Goal: Information Seeking & Learning: Learn about a topic

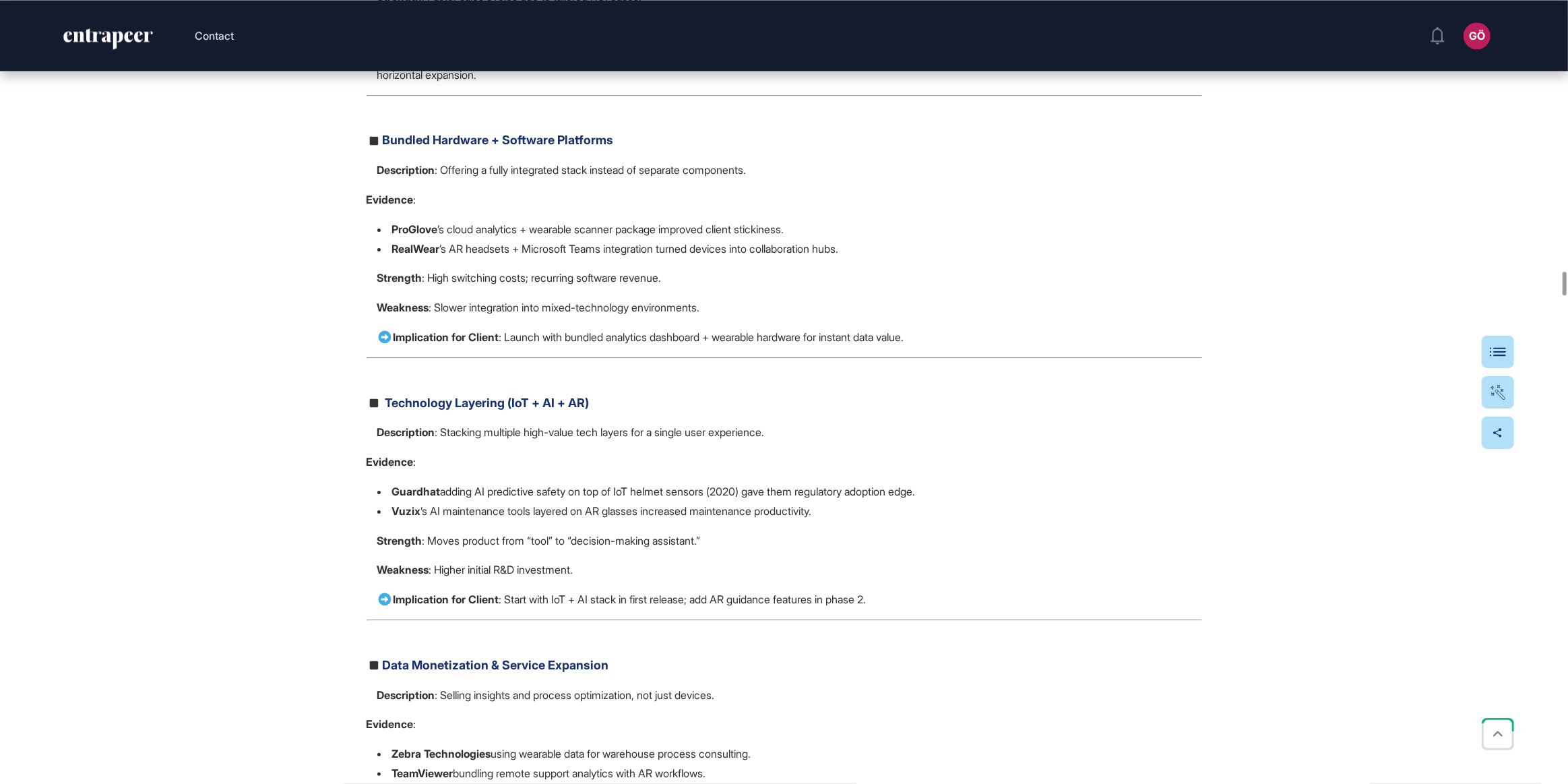
scroll to position [9313, 0]
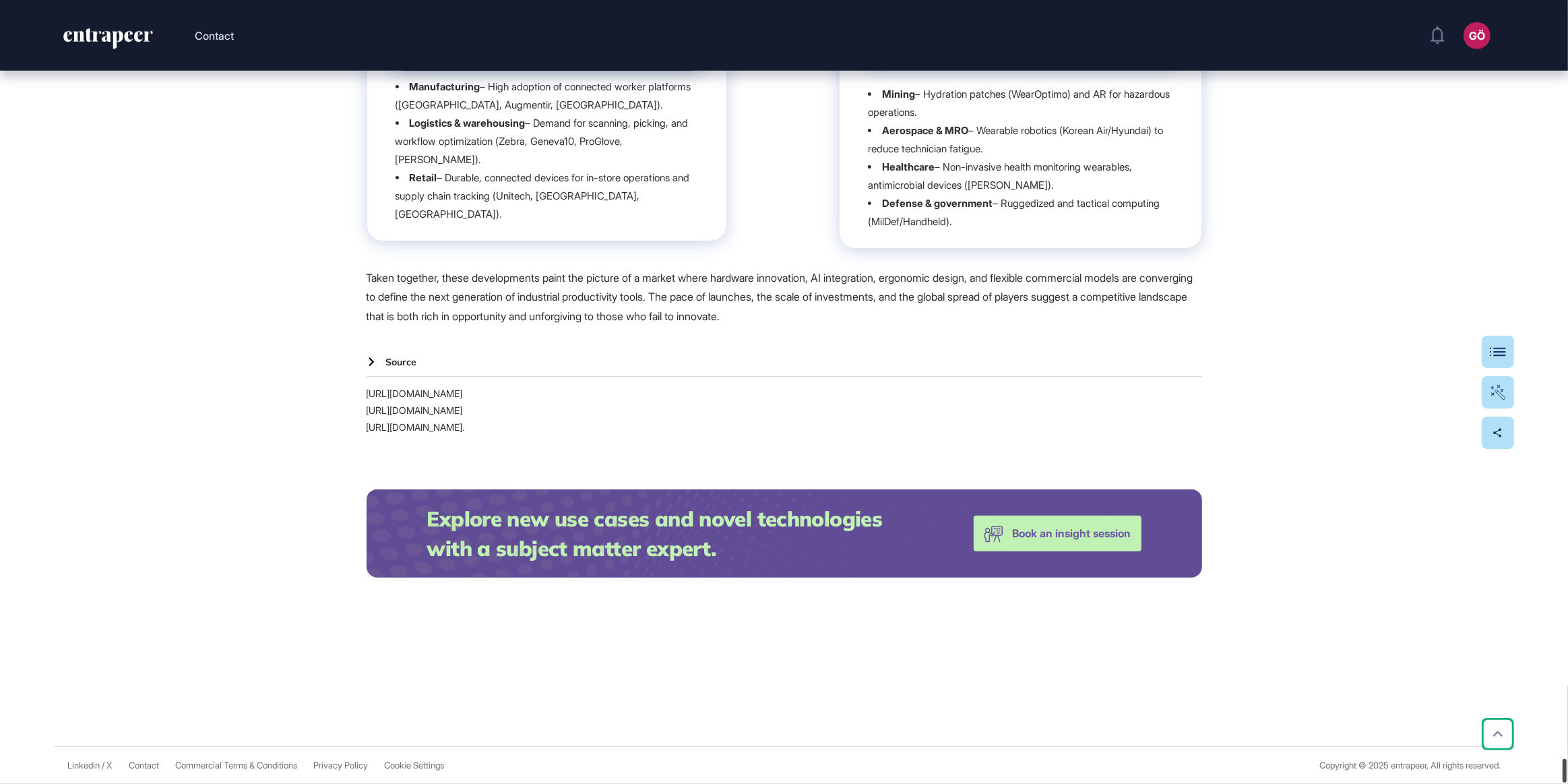
drag, startPoint x: 1567, startPoint y: 297, endPoint x: 1558, endPoint y: 775, distance: 478.1
click at [940, 430] on div at bounding box center [1565, 770] width 4 height 24
click at [371, 357] on icon at bounding box center [371, 362] width 5 height 9
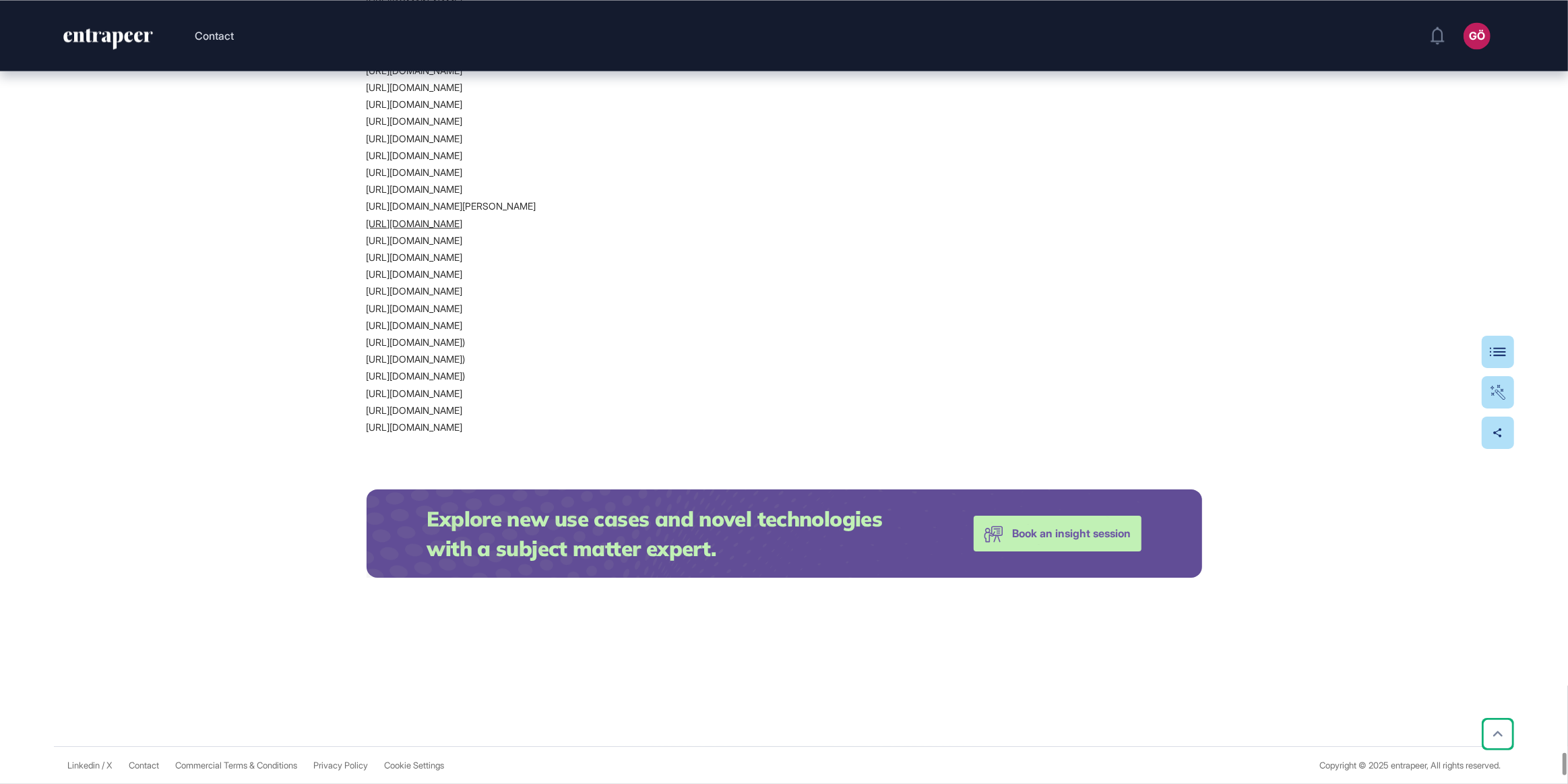
scroll to position [26389, 0]
click at [464, 334] on link "https://www.scandit.com/blog/scandit-smart-data-capture-leader-150m-series-d-in…" at bounding box center [784, 325] width 836 height 16
click at [503, 214] on link "https://www.venturelab.swiss/Almer-Technologies-acquired-by-RealWear-to-drive-i…" at bounding box center [784, 206] width 836 height 16
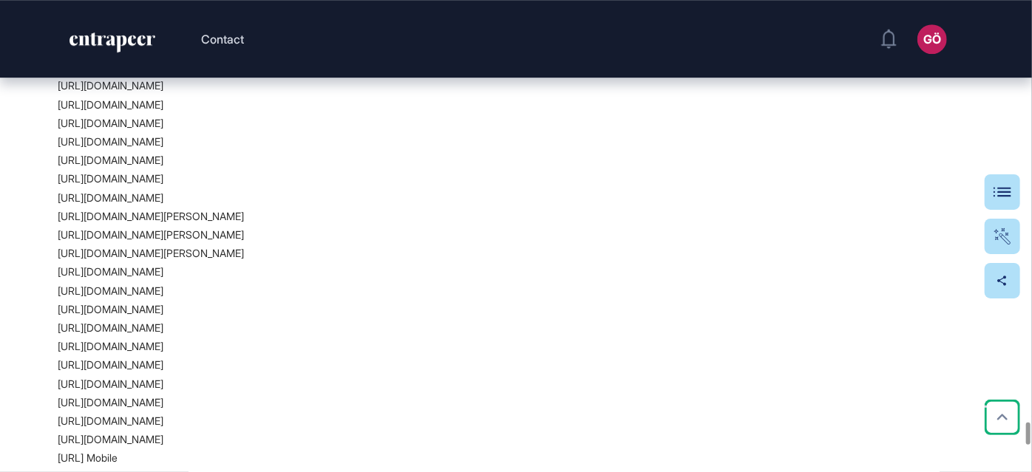
scroll to position [27872, 0]
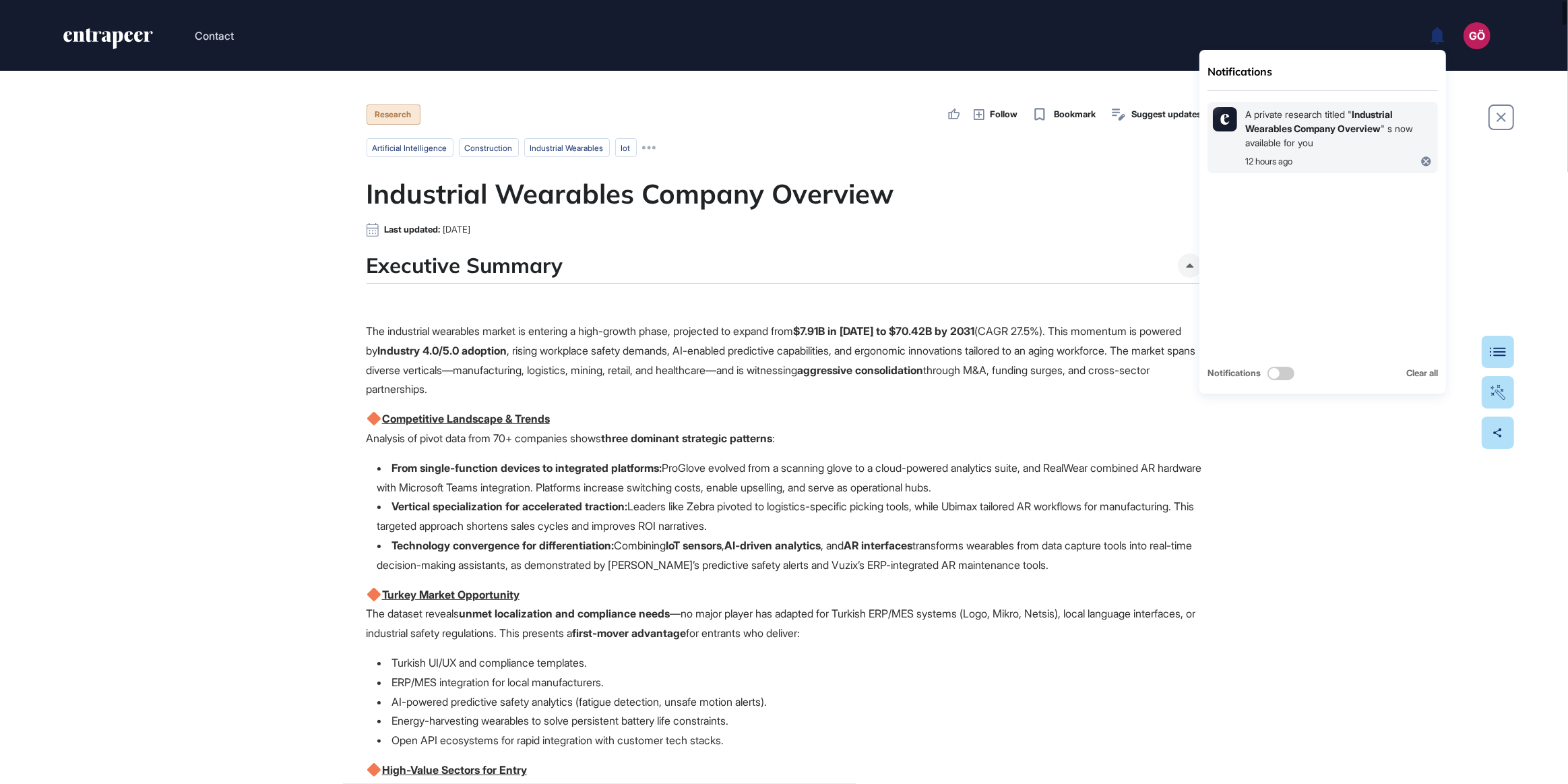
click at [1330, 139] on div "A private research titled " Industrial Wearables Company Overview " s now avail…" at bounding box center [1339, 129] width 188 height 43
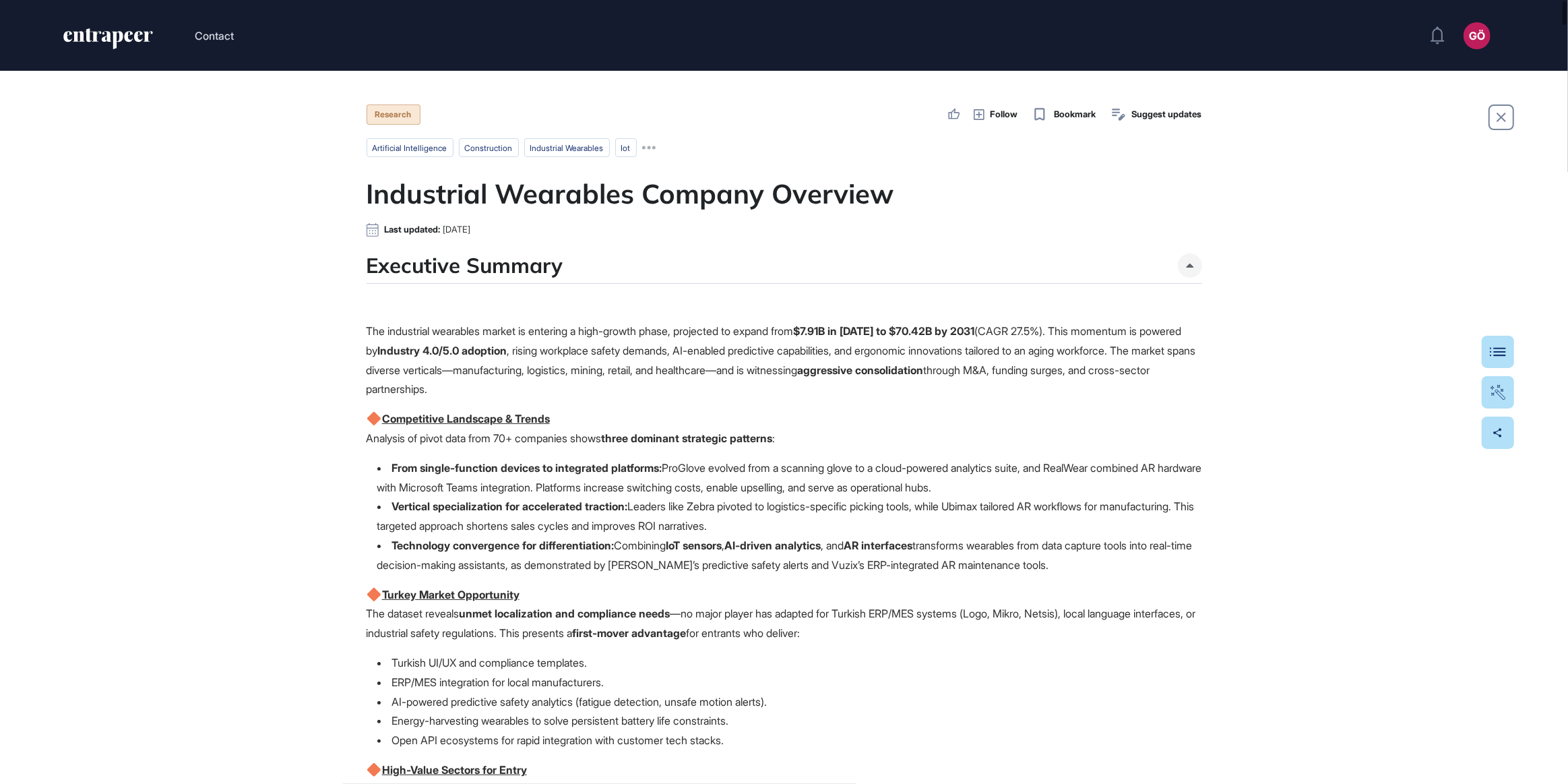
click at [492, 330] on p "The industrial wearables market is entering a high-growth phase, projected to e…" at bounding box center [784, 360] width 836 height 77
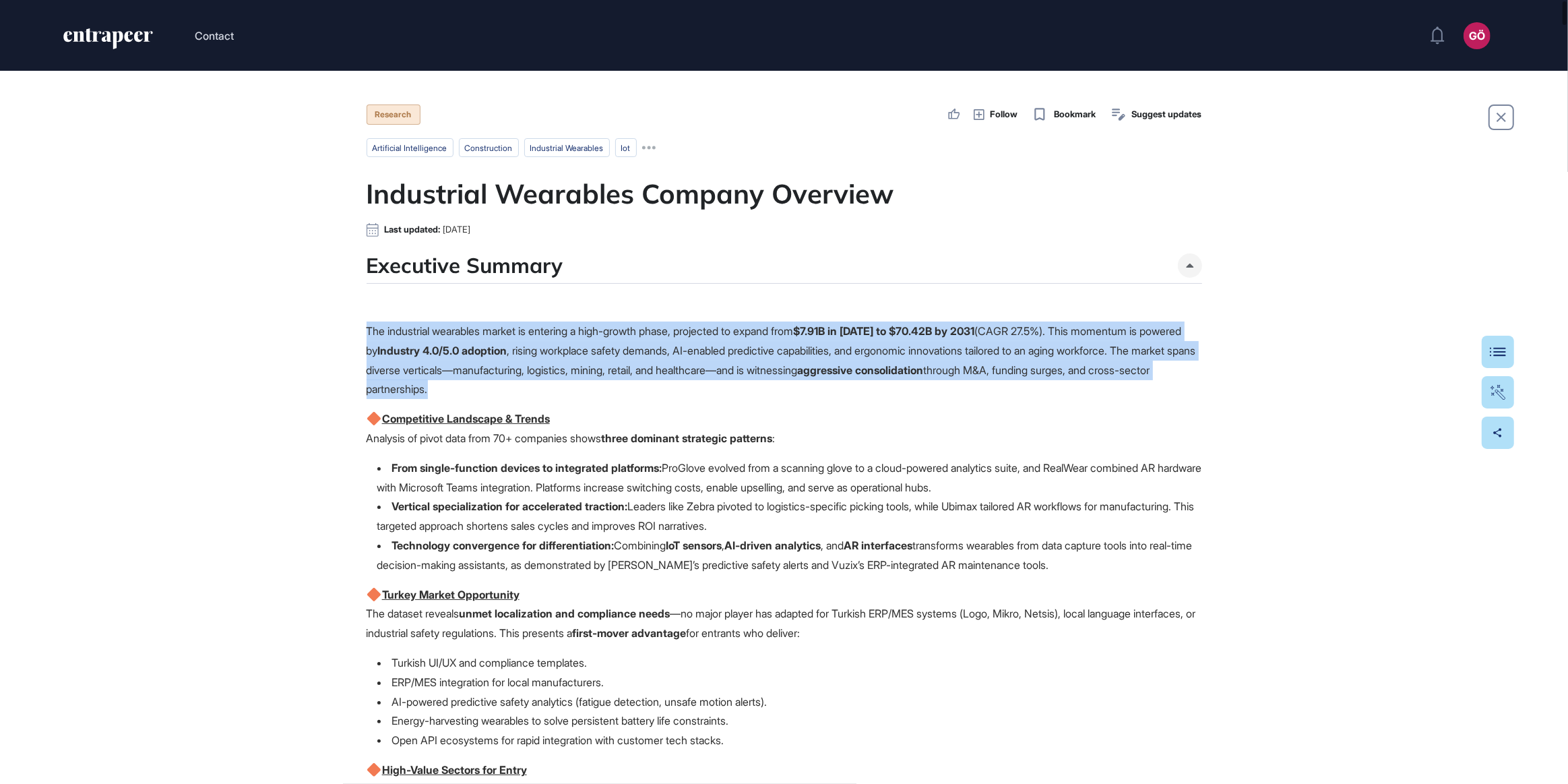
click at [492, 330] on p "The industrial wearables market is entering a high-growth phase, projected to e…" at bounding box center [784, 360] width 836 height 77
click at [631, 328] on p "The industrial wearables market is entering a high-growth phase, projected to e…" at bounding box center [784, 360] width 836 height 77
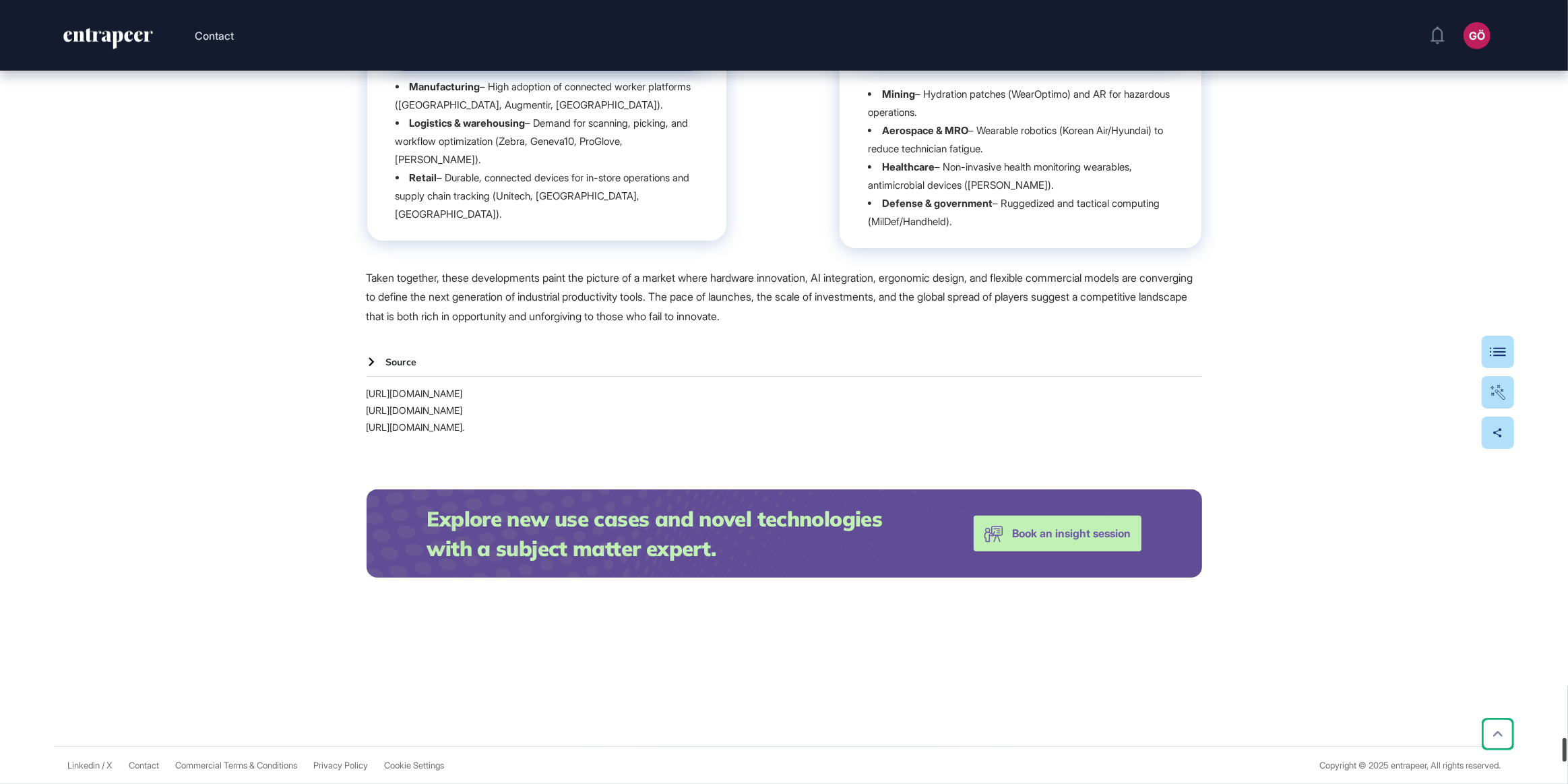
scroll to position [24406, 0]
drag, startPoint x: 1563, startPoint y: 108, endPoint x: 1568, endPoint y: 755, distance: 647.0
click at [1567, 755] on div at bounding box center [1565, 750] width 4 height 24
click at [1498, 350] on div "Table Of Contents" at bounding box center [1457, 352] width 93 height 11
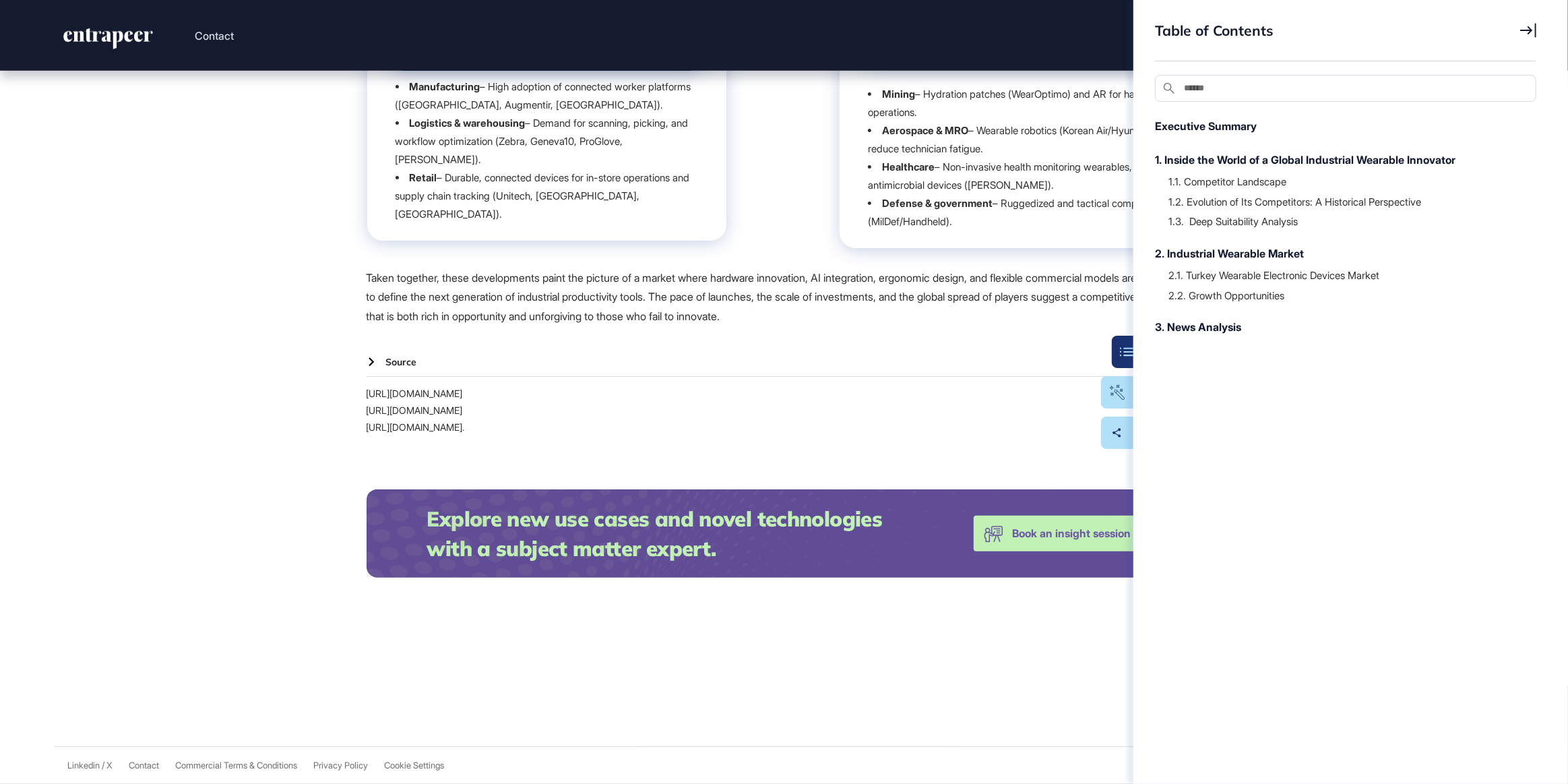
click at [1524, 34] on icon at bounding box center [1529, 30] width 16 height 15
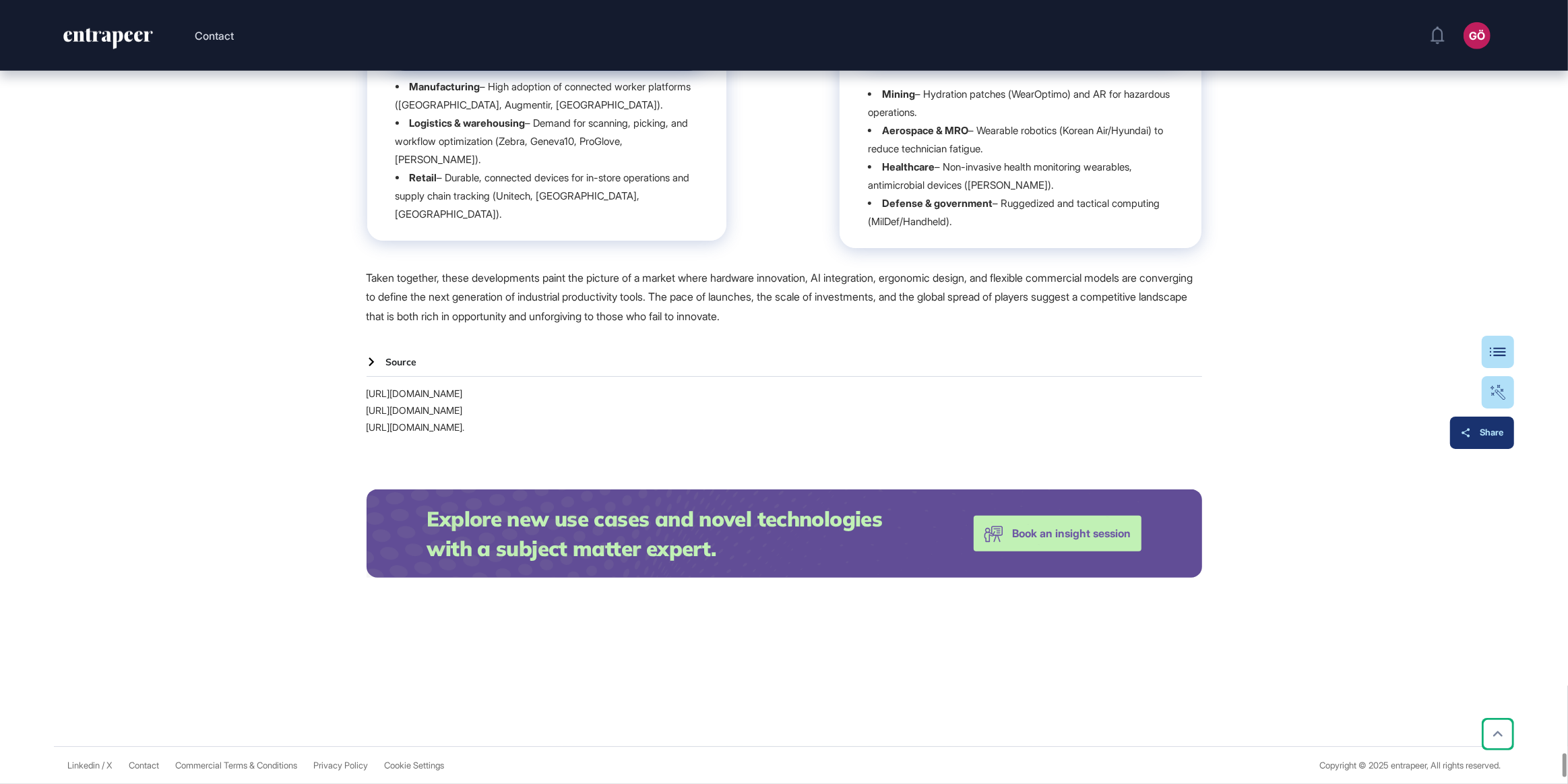
click at [1501, 430] on div "Share" at bounding box center [1482, 433] width 43 height 11
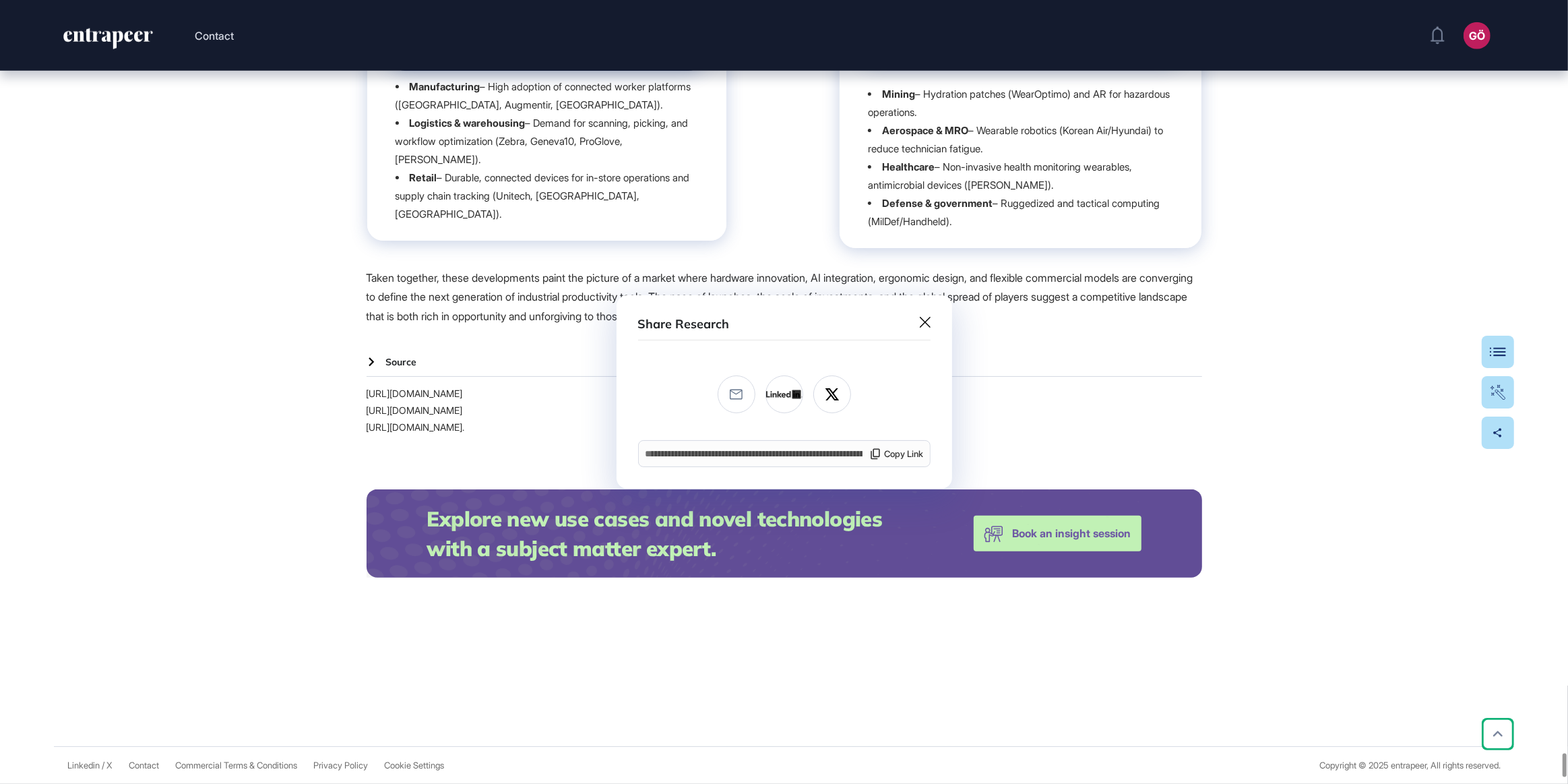
click at [927, 317] on icon at bounding box center [925, 322] width 11 height 11
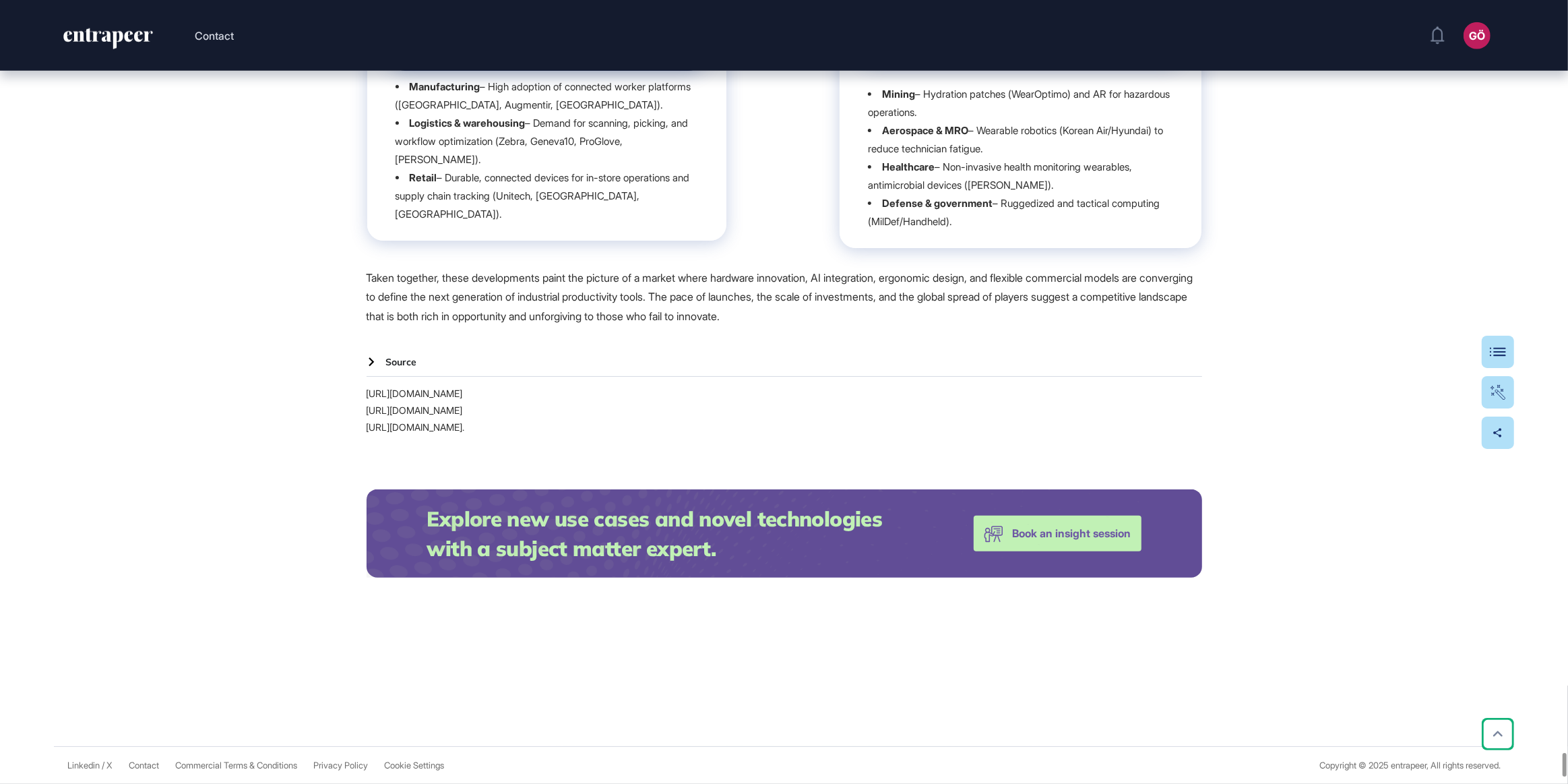
scroll to position [24673, 0]
click at [671, 402] on link "https://straitsresearch.com/report/b2b-enterprise-industrial-wearables-market" at bounding box center [784, 393] width 836 height 16
click at [483, 418] on link "https://www.businessresearchinsights.com/market-reports/wearable-barcode-scanne…" at bounding box center [784, 410] width 836 height 16
click at [498, 436] on link "https://www.databridgemarketresearch.com/nucleus/turkey-wearable-electronic-dev…" at bounding box center [784, 427] width 836 height 16
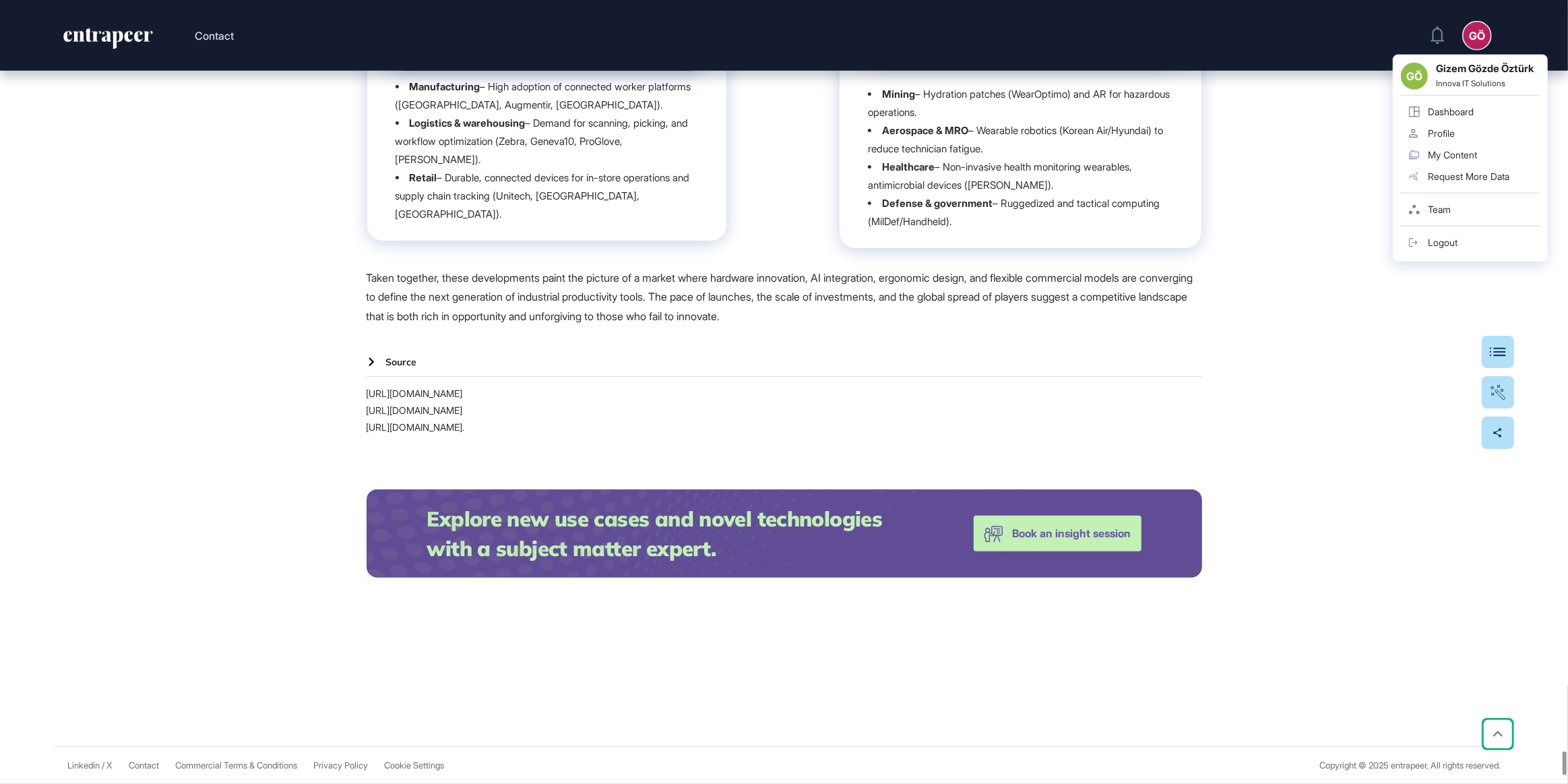
click at [1485, 151] on link "My Content" at bounding box center [1470, 155] width 139 height 22
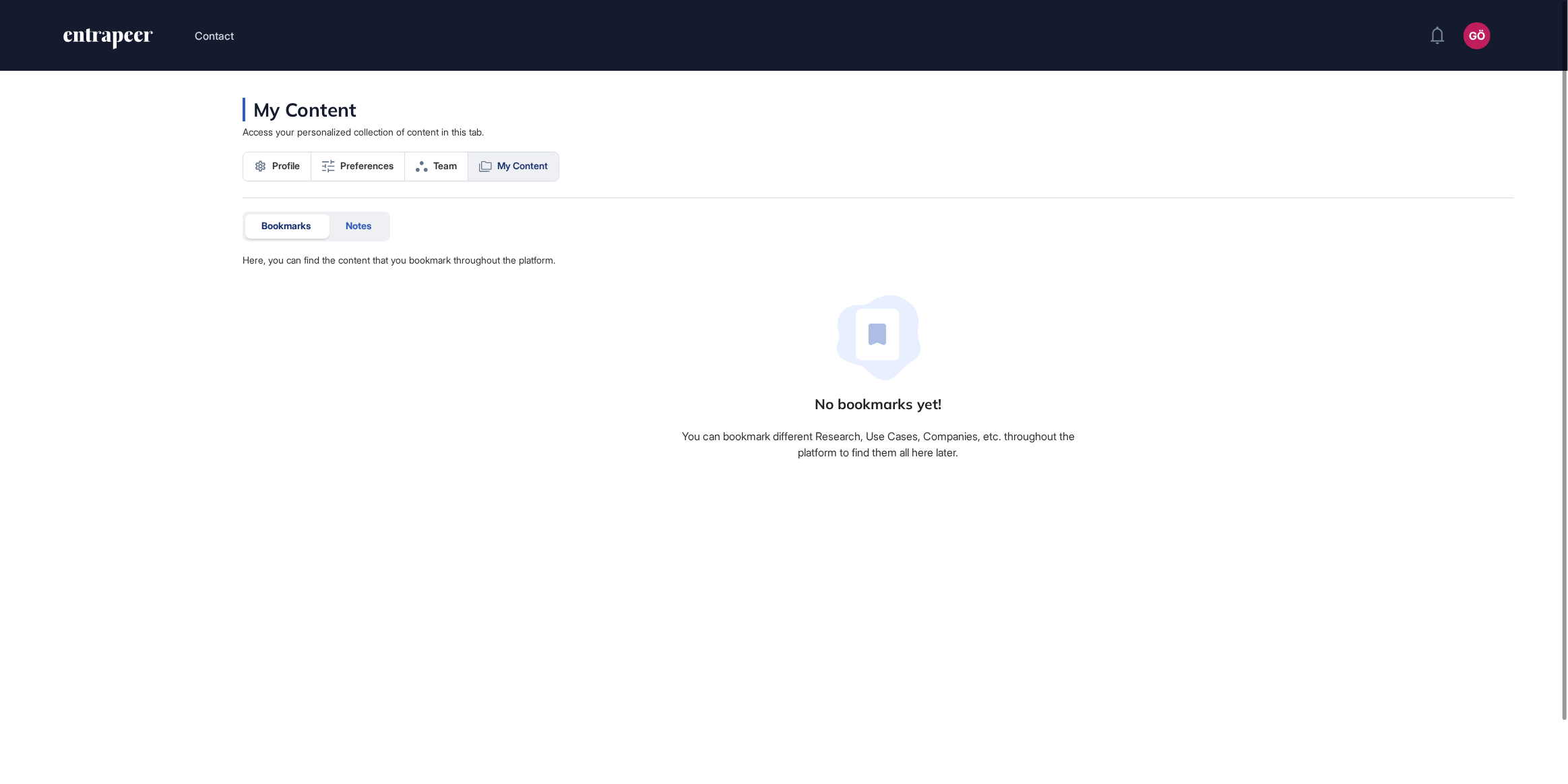
click at [368, 225] on span "Notes" at bounding box center [358, 226] width 26 height 11
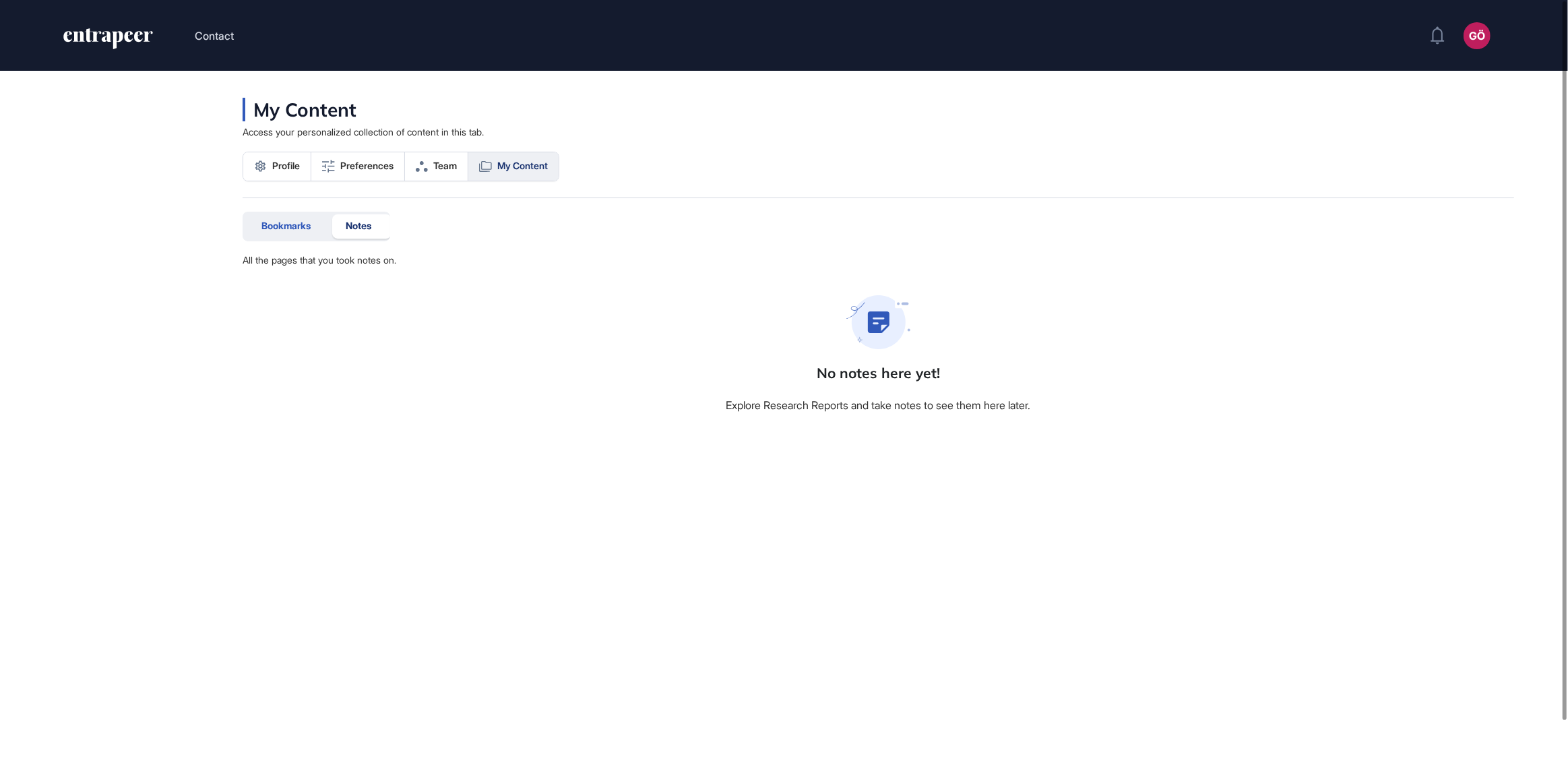
click at [284, 222] on span "Bookmarks" at bounding box center [286, 226] width 49 height 11
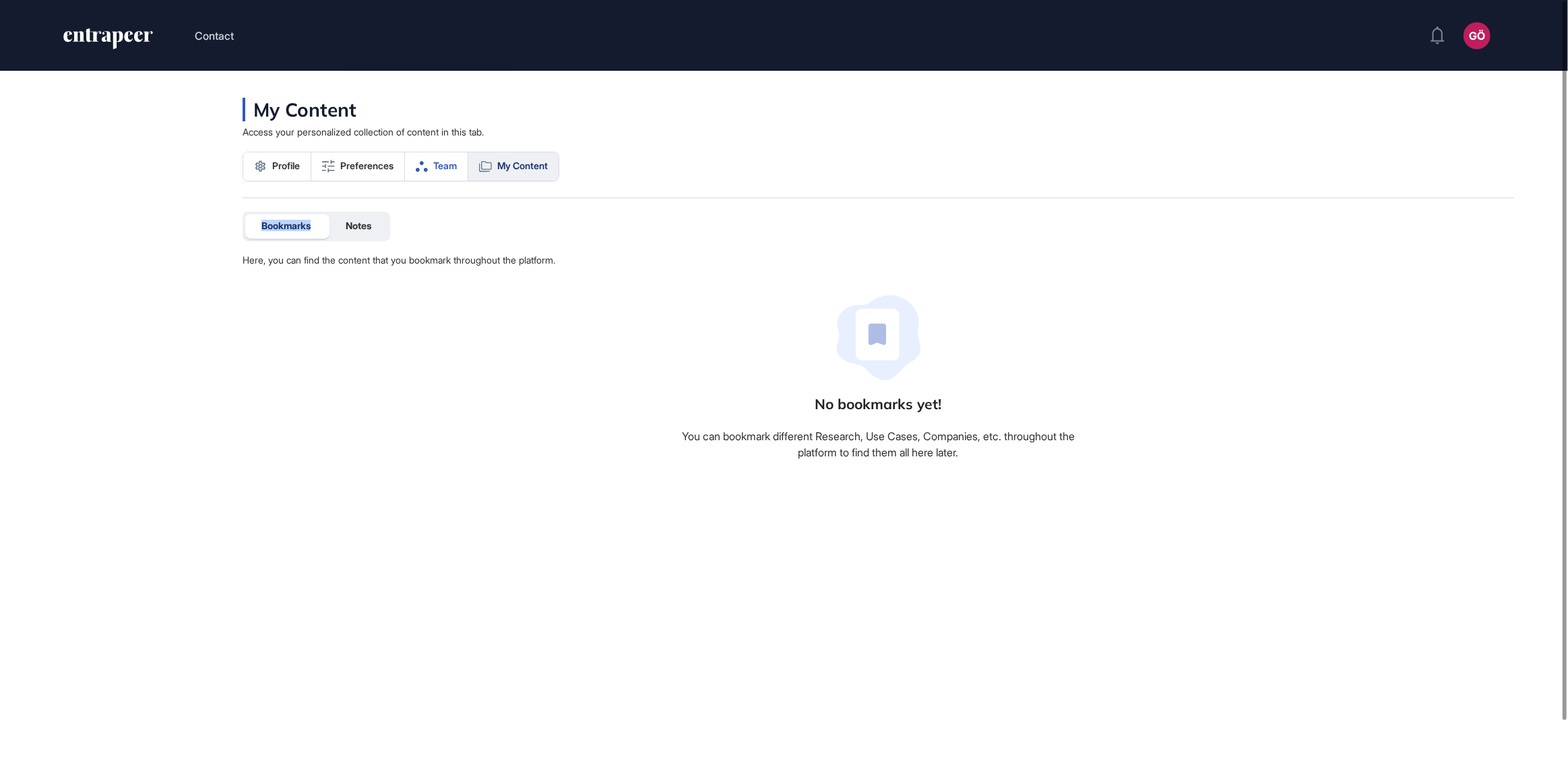
click at [440, 170] on span "Team" at bounding box center [445, 166] width 24 height 11
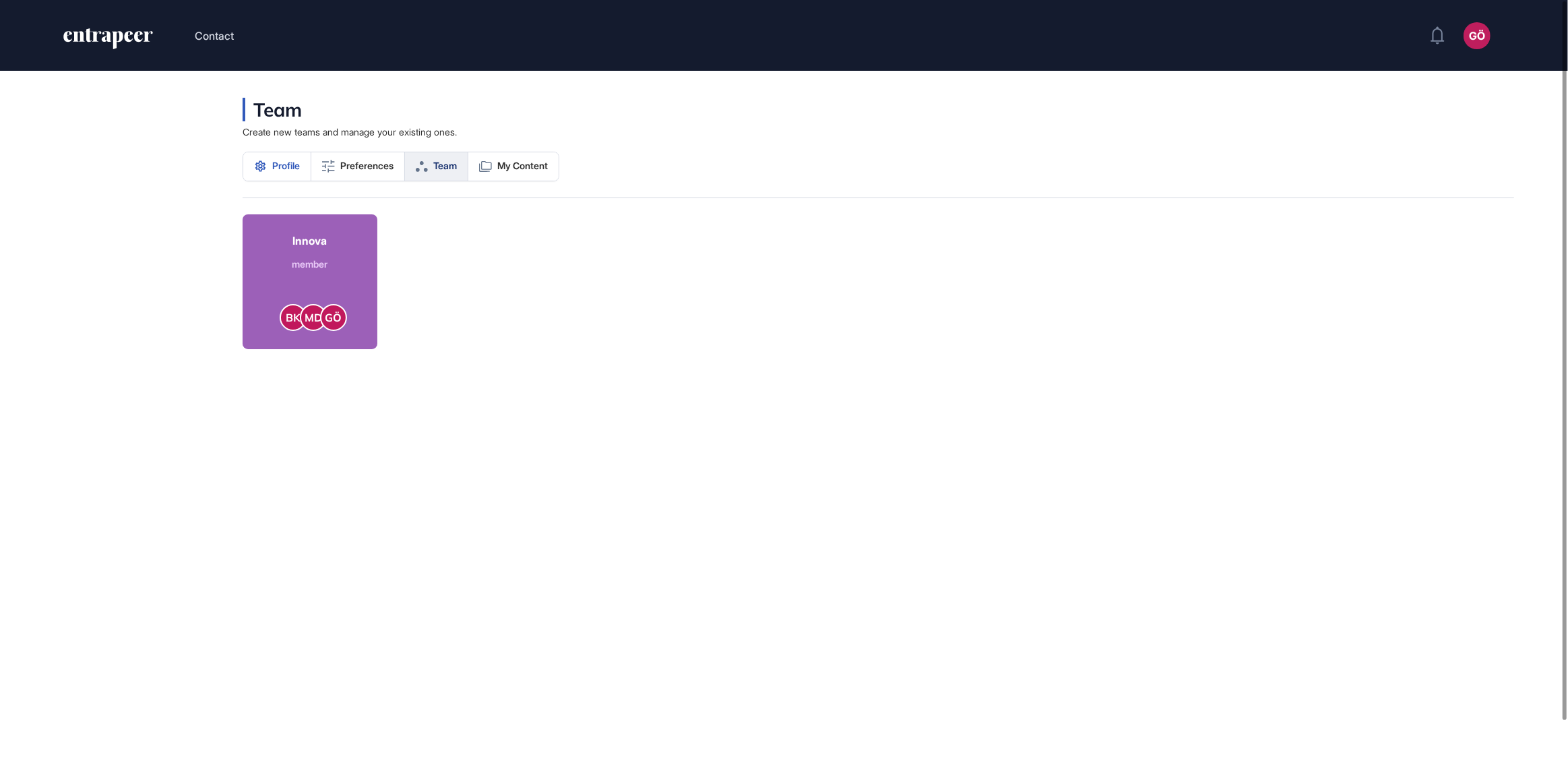
click at [289, 168] on span "Profile" at bounding box center [286, 166] width 27 height 11
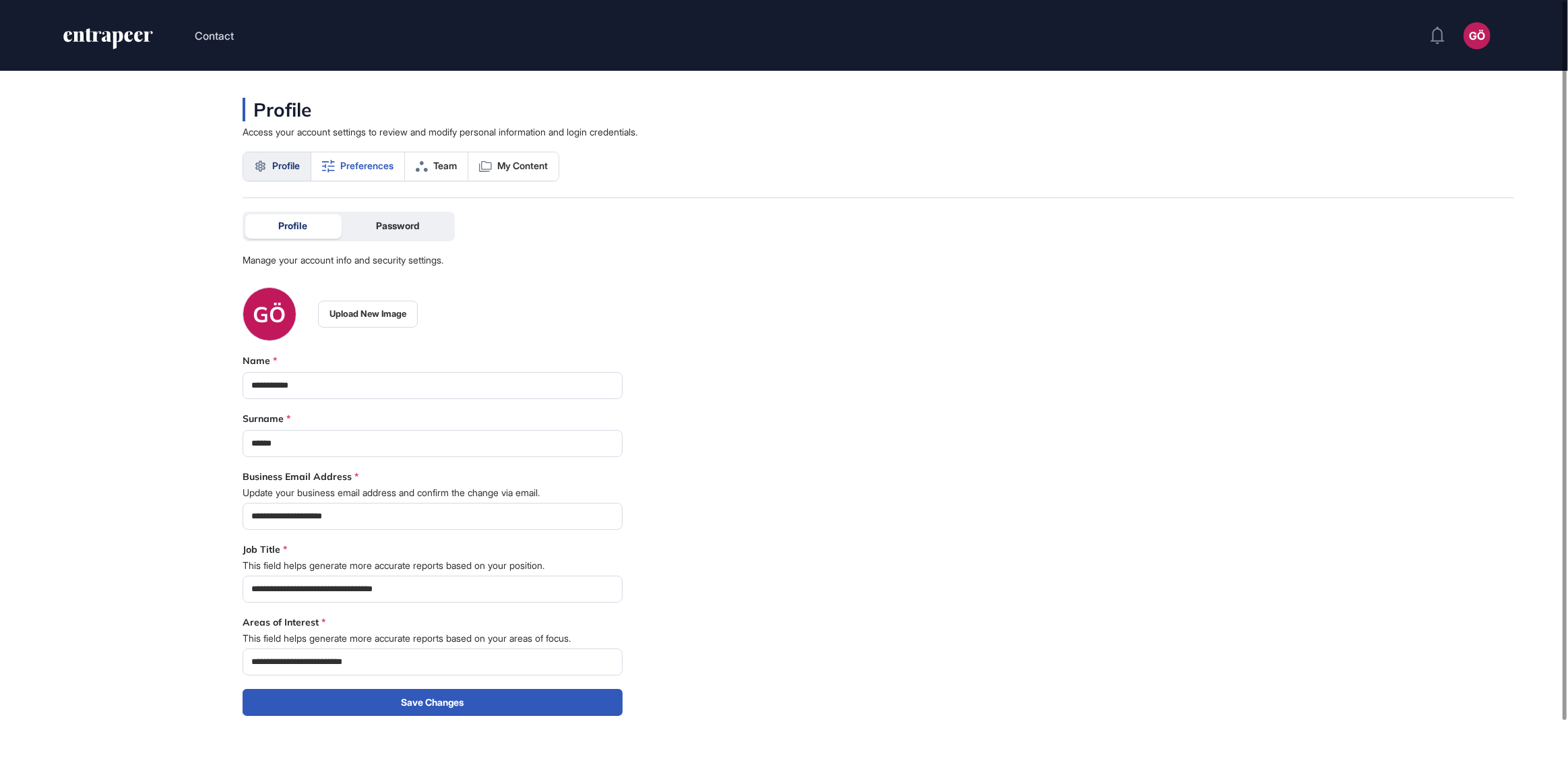
click at [365, 170] on span "Preferences" at bounding box center [366, 166] width 53 height 11
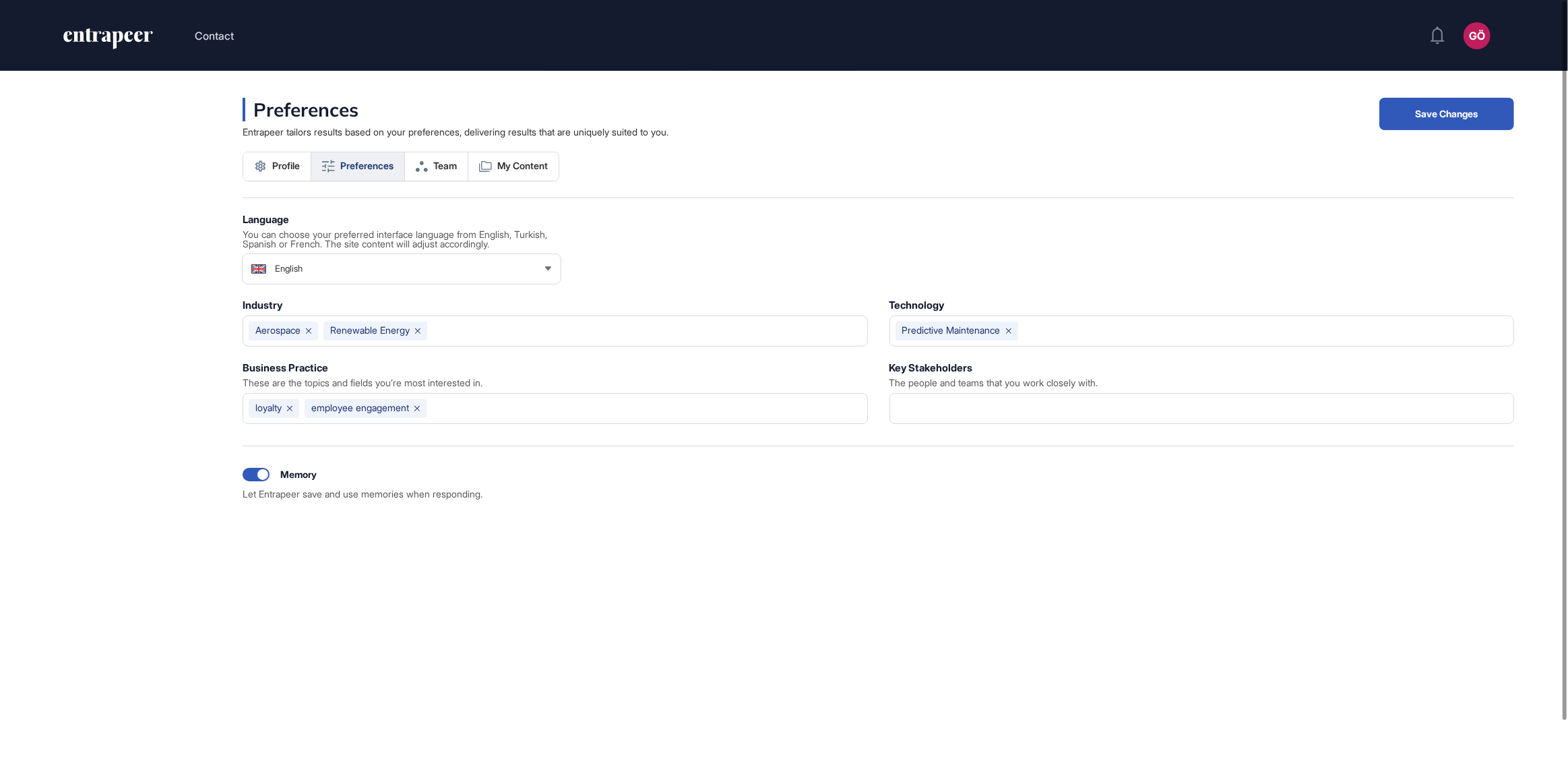
click at [100, 30] on icon "entrapeer-logo" at bounding box center [108, 39] width 92 height 22
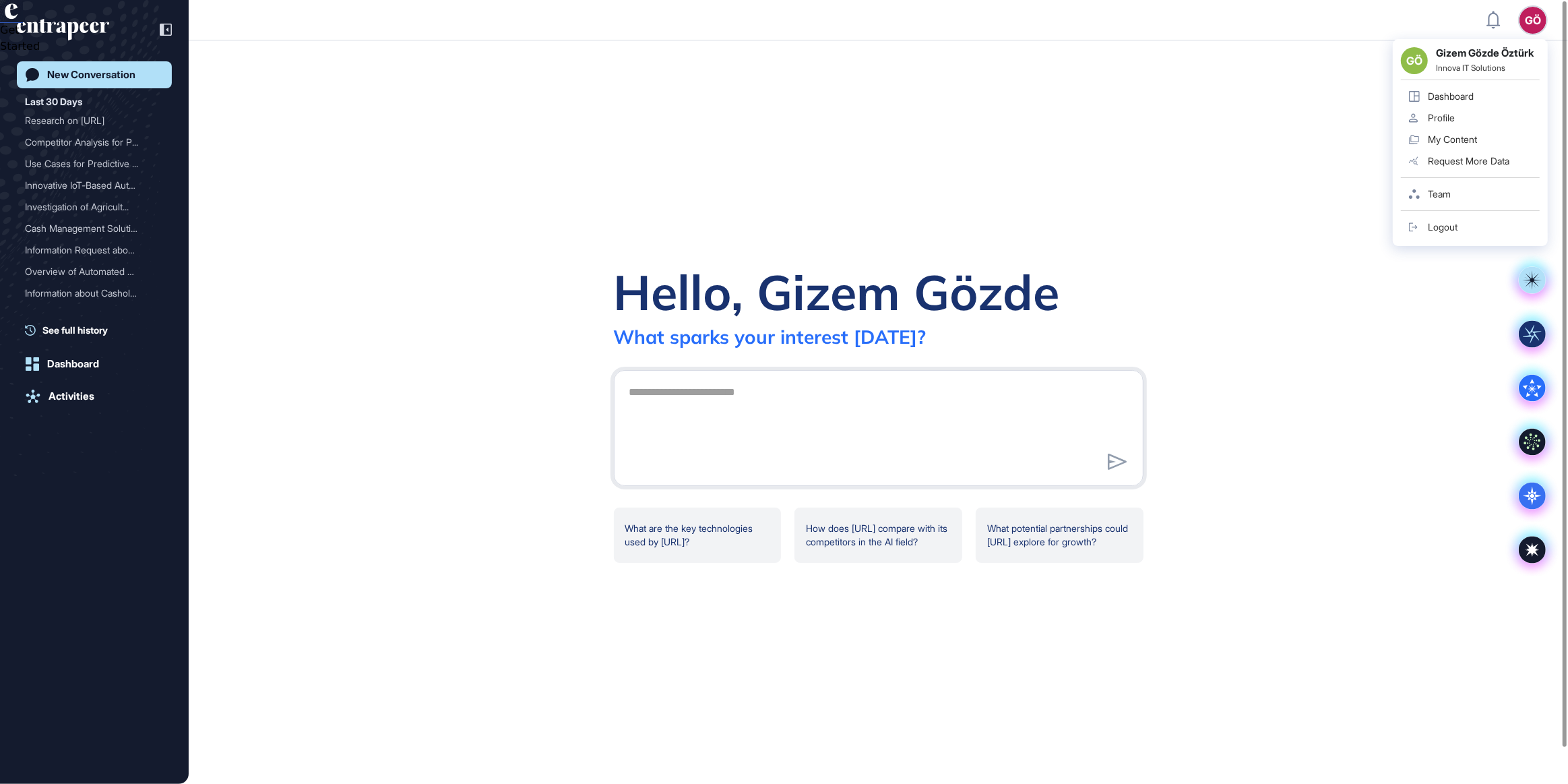
click at [1483, 186] on link "Team" at bounding box center [1470, 194] width 139 height 22
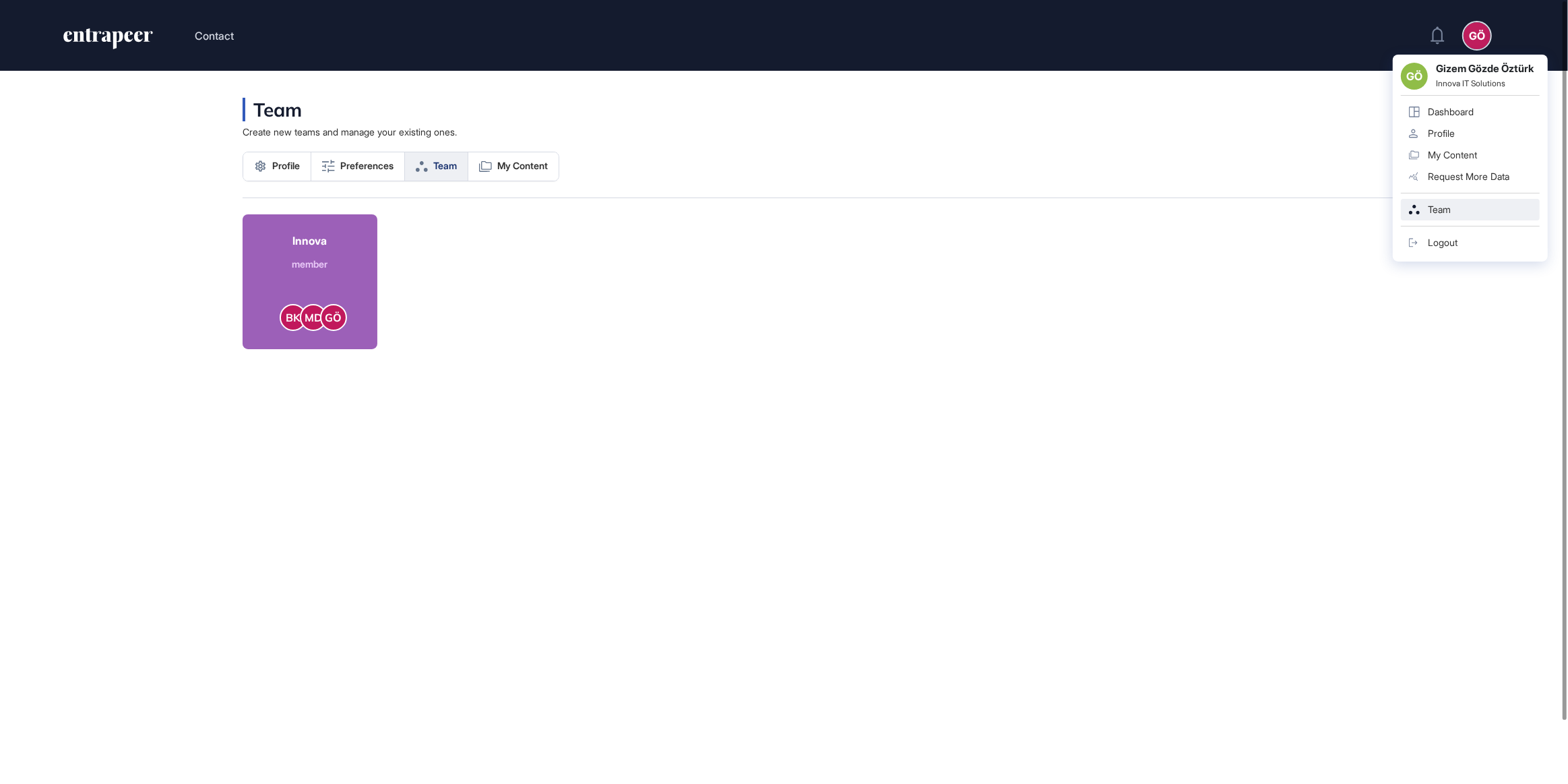
click at [1485, 41] on div "GÖ" at bounding box center [1478, 36] width 27 height 27
click at [1491, 175] on div "Request More Data" at bounding box center [1469, 177] width 81 height 11
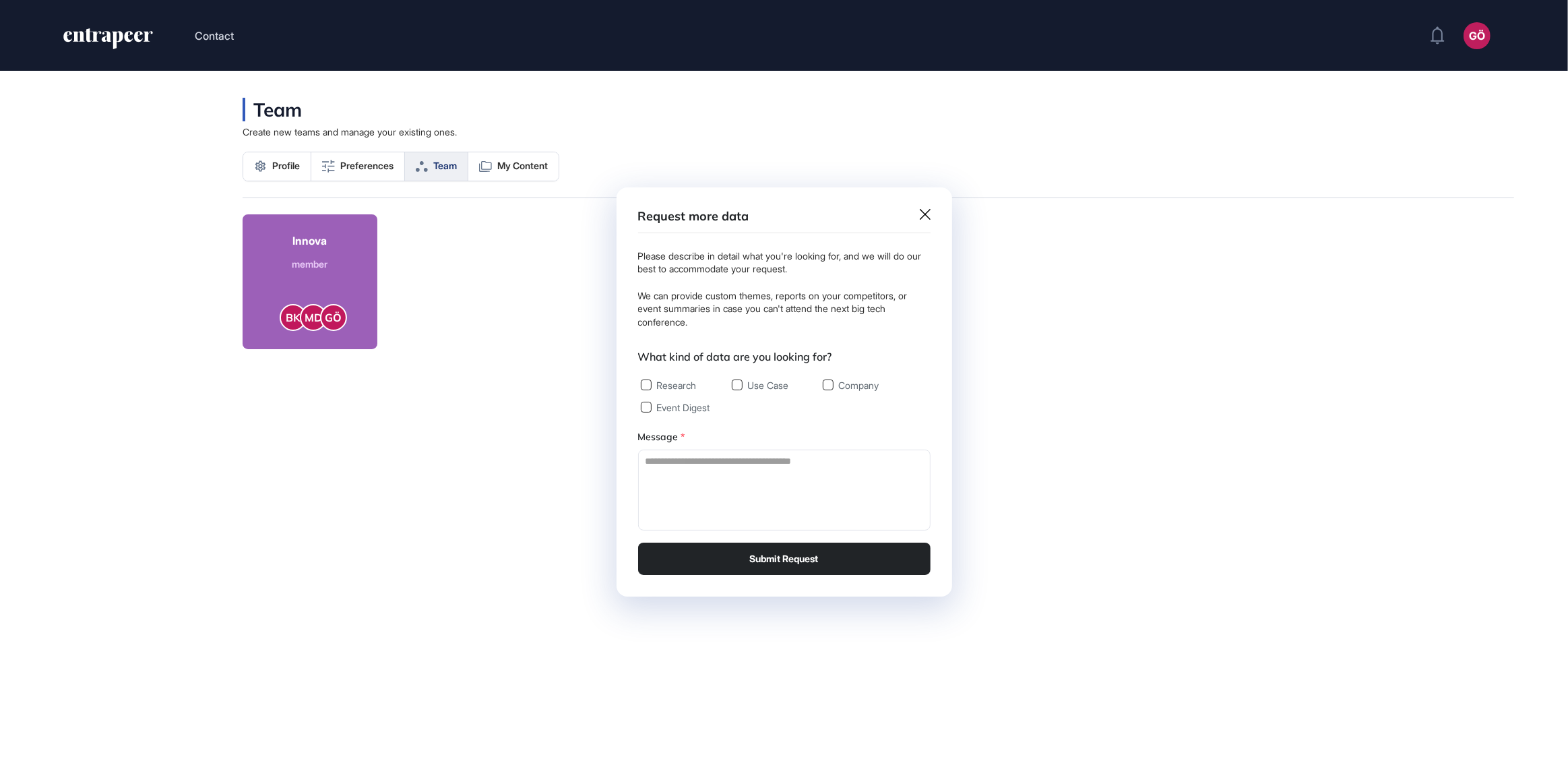
click at [931, 218] on div "Request more data Please describe in detail what you're looking for, and we wil…" at bounding box center [784, 392] width 335 height 409
click at [928, 216] on icon at bounding box center [925, 214] width 11 height 11
